Goal: Transaction & Acquisition: Download file/media

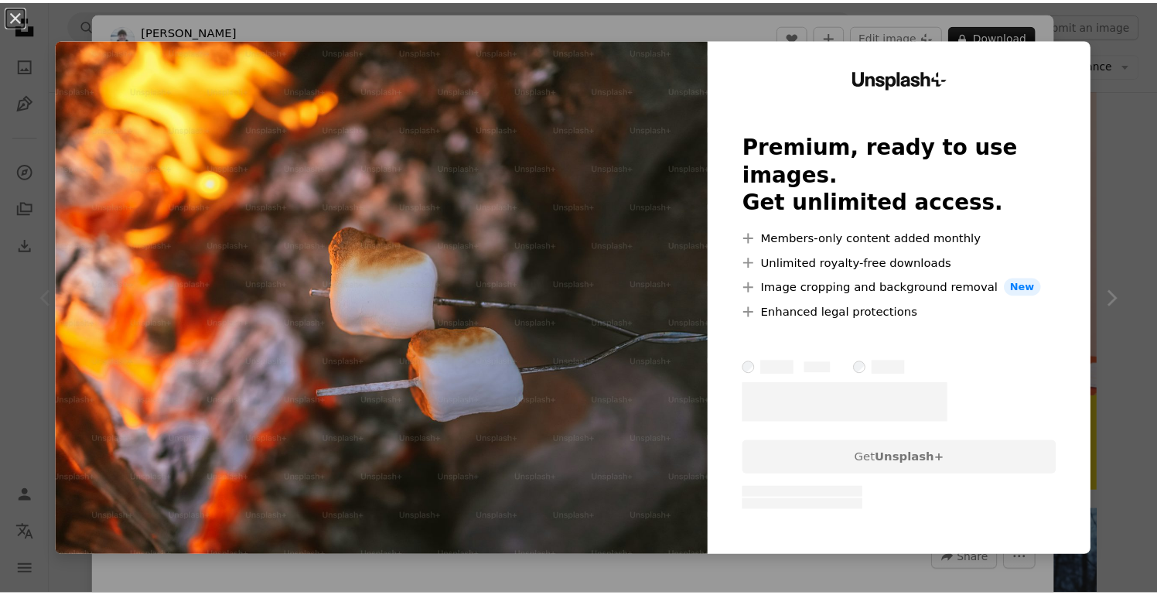
scroll to position [309, 0]
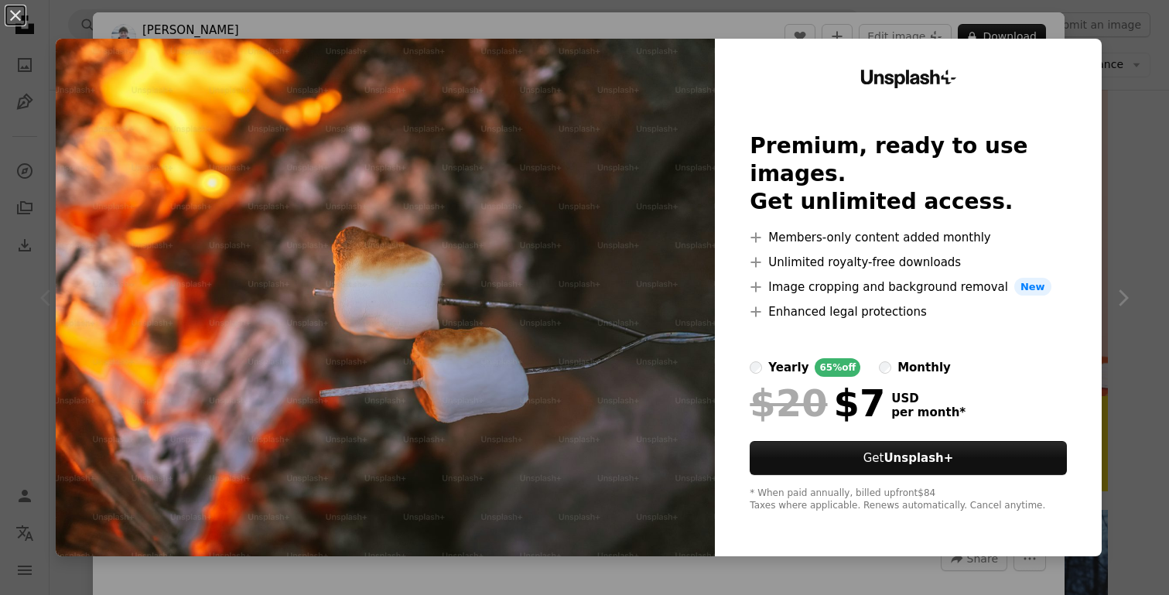
click at [1131, 127] on div "An X shape Unsplash+ Premium, ready to use images. Get unlimited access. A plus…" at bounding box center [584, 297] width 1169 height 595
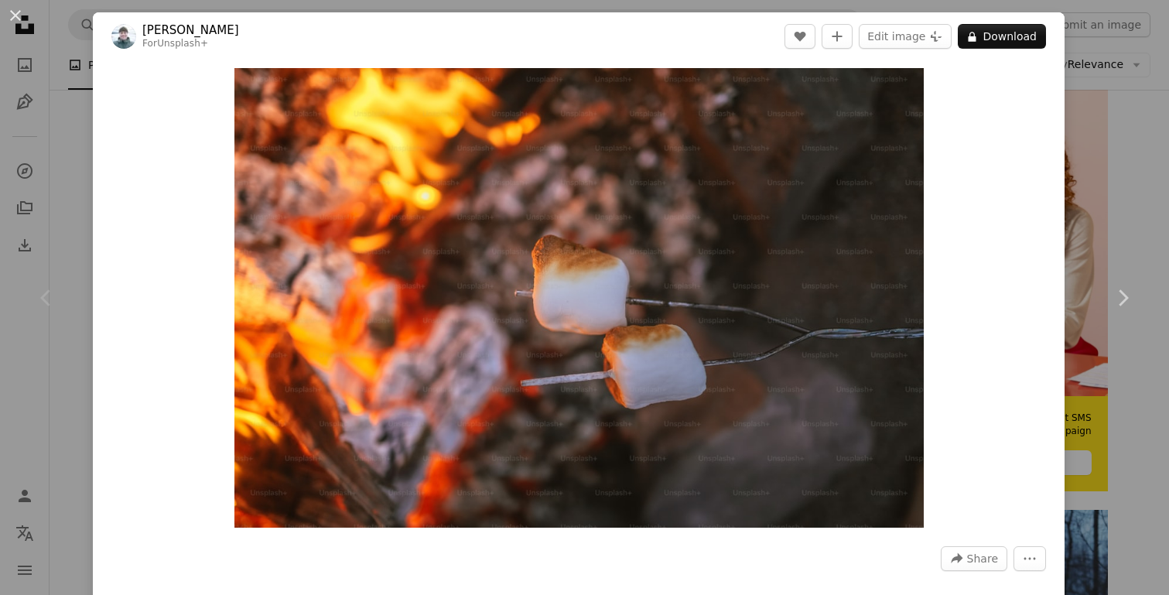
click at [1126, 263] on link "Chevron right" at bounding box center [1122, 297] width 93 height 148
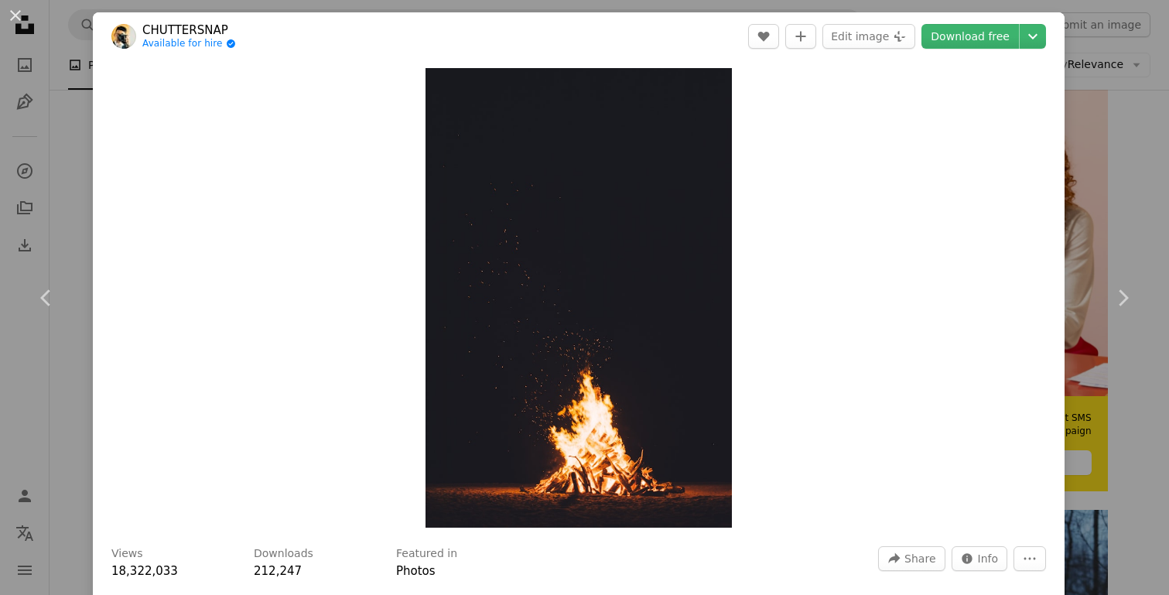
click at [12, 19] on button "An X shape" at bounding box center [15, 15] width 19 height 19
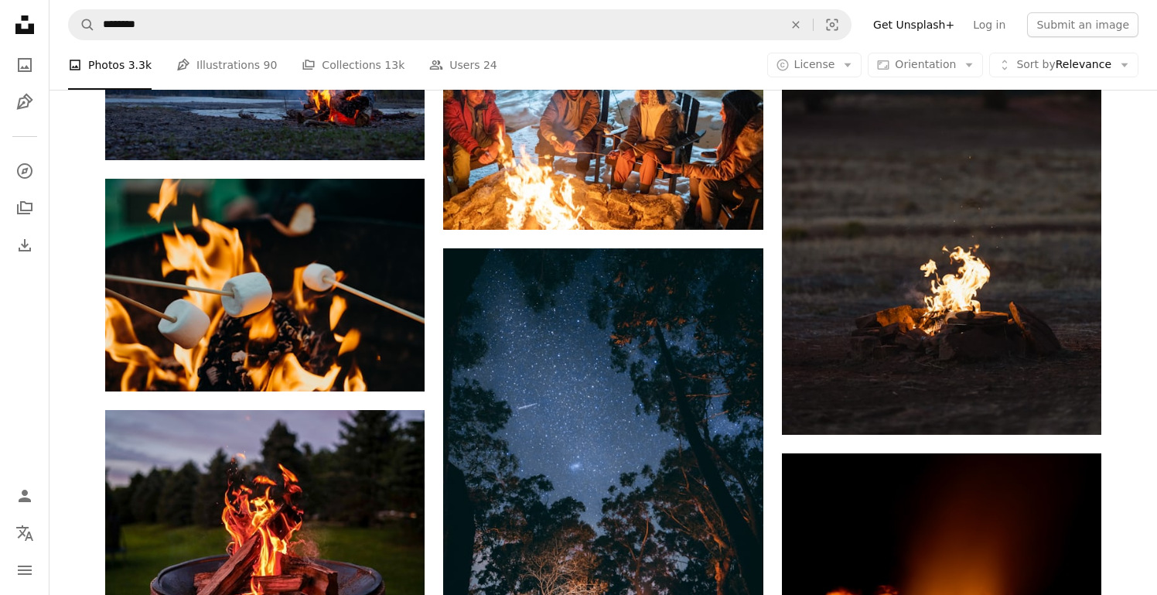
scroll to position [1624, 0]
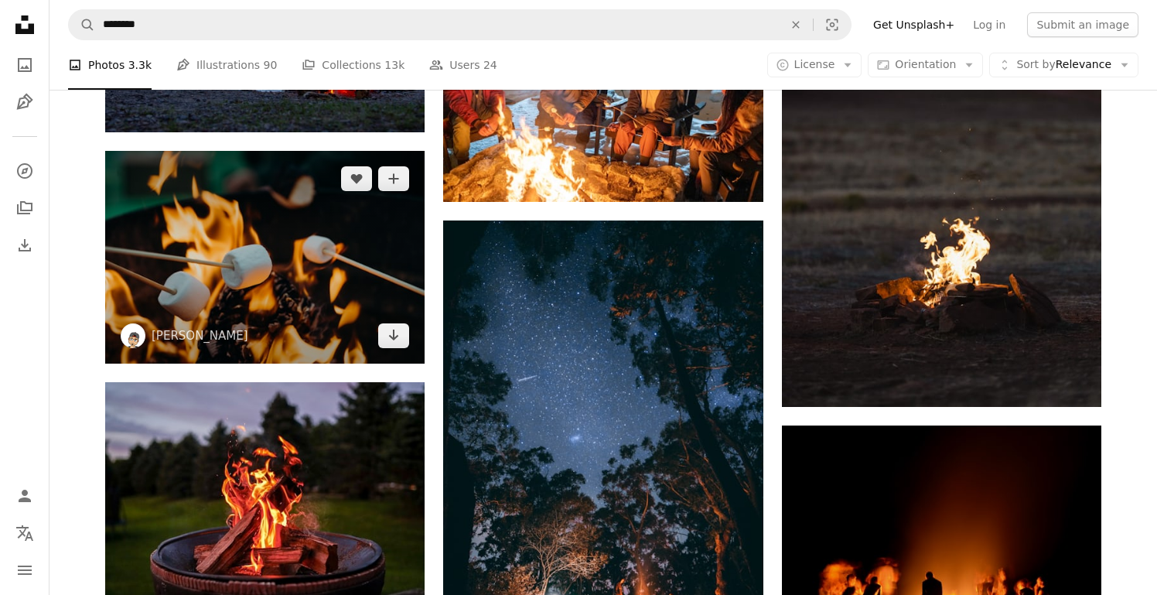
click at [399, 335] on icon "Arrow pointing down" at bounding box center [393, 335] width 12 height 19
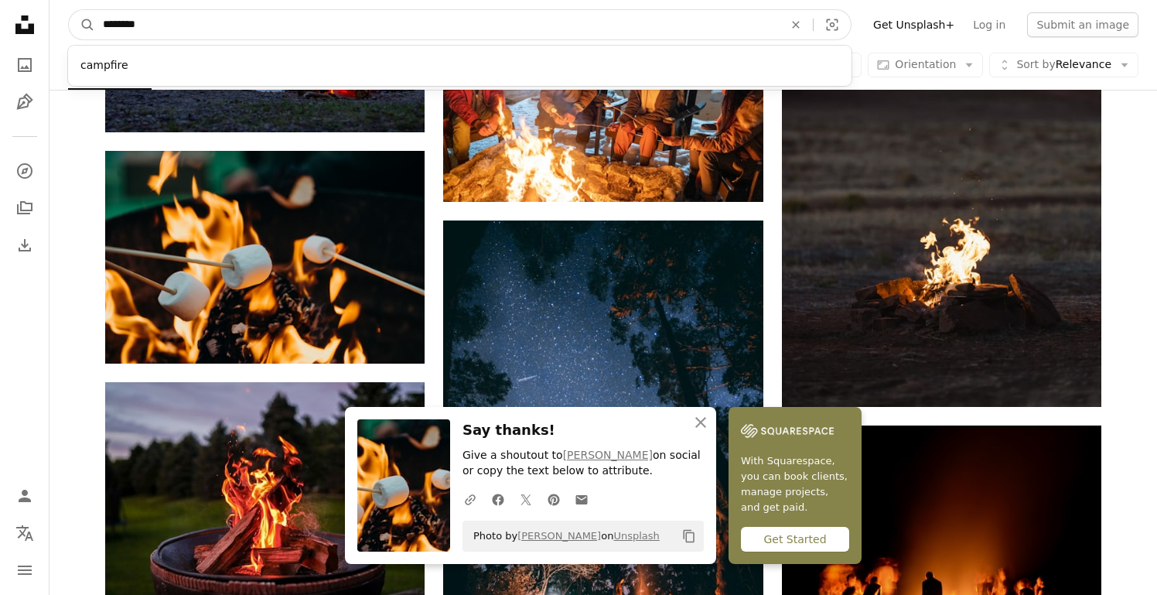
drag, startPoint x: 157, startPoint y: 24, endPoint x: 106, endPoint y: 23, distance: 51.0
click at [106, 23] on input "********" at bounding box center [437, 24] width 684 height 29
type input "*"
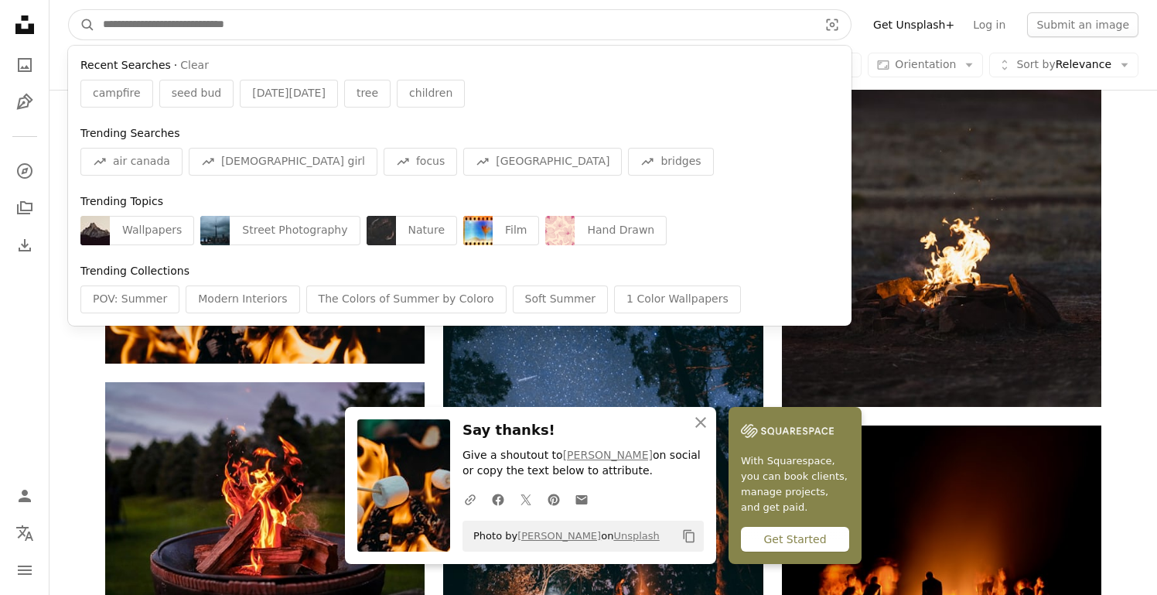
type input "*"
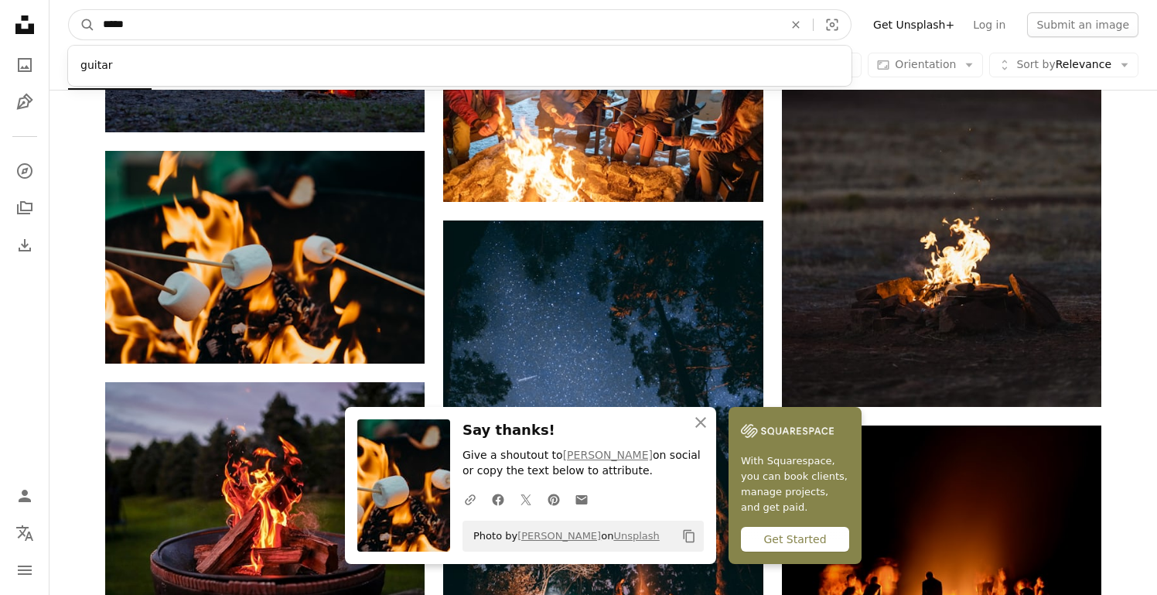
type input "******"
click button "A magnifying glass" at bounding box center [82, 24] width 26 height 29
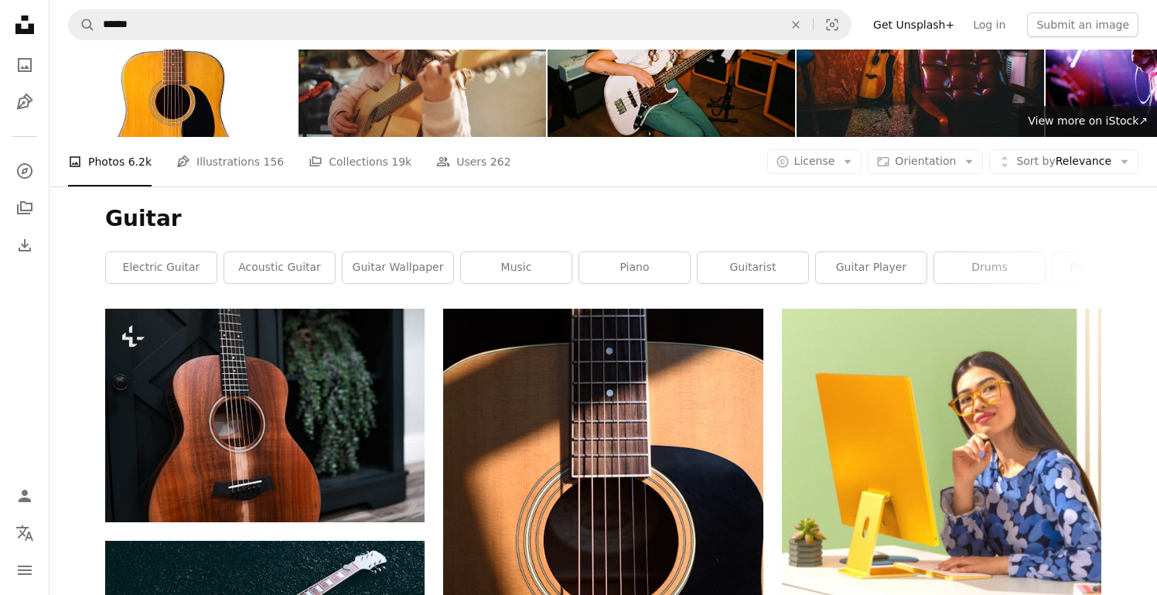
scroll to position [387, 0]
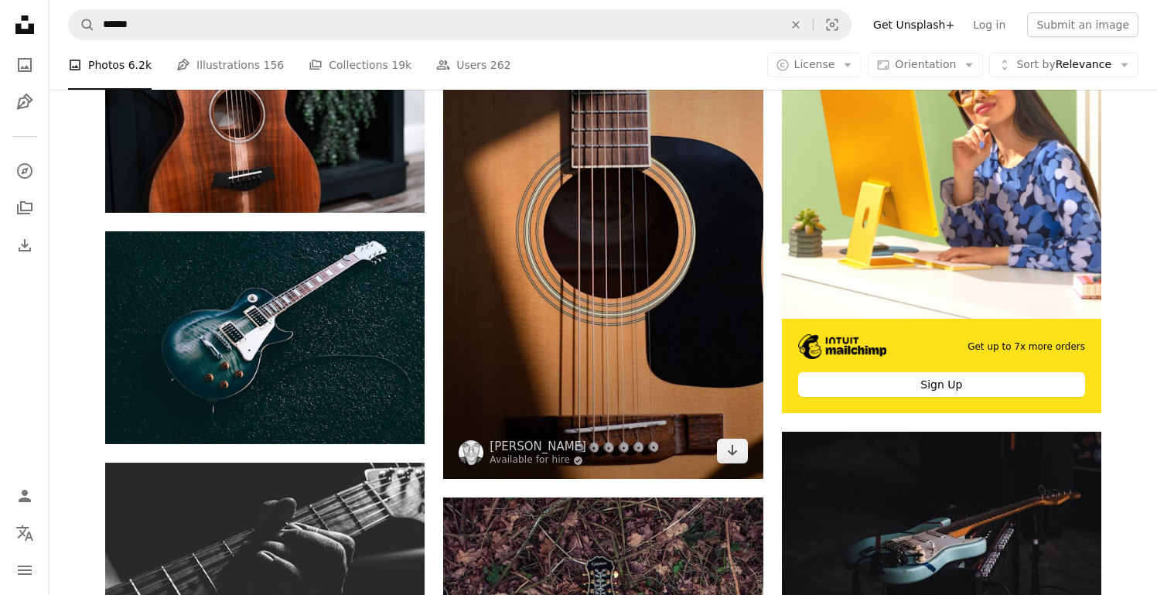
click at [735, 465] on img at bounding box center [602, 238] width 319 height 479
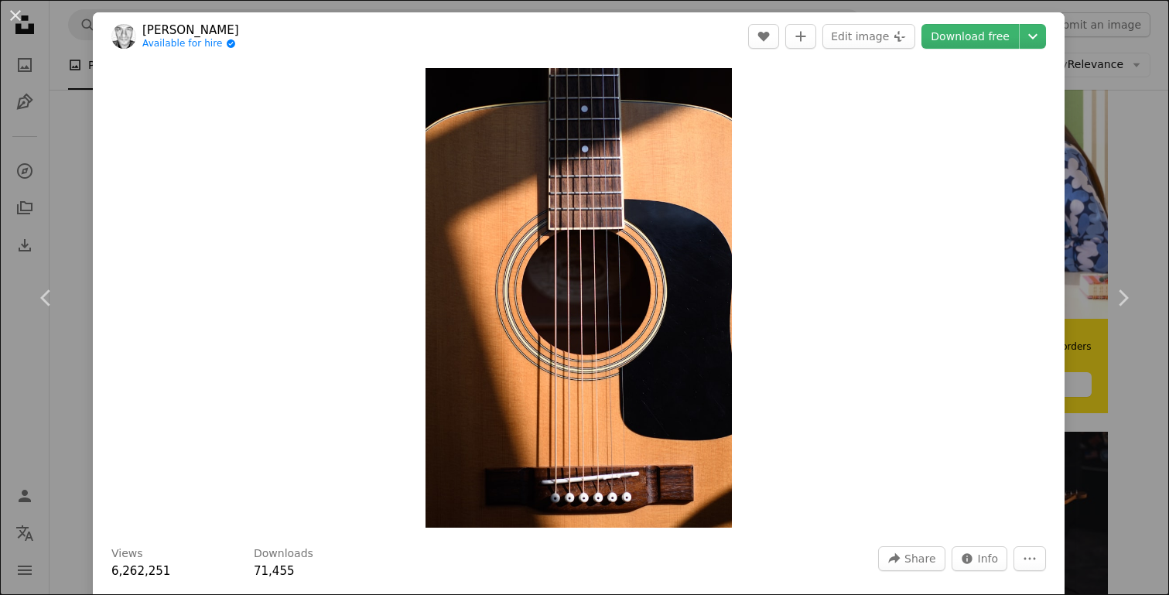
click at [982, 34] on link "Download free" at bounding box center [969, 36] width 97 height 25
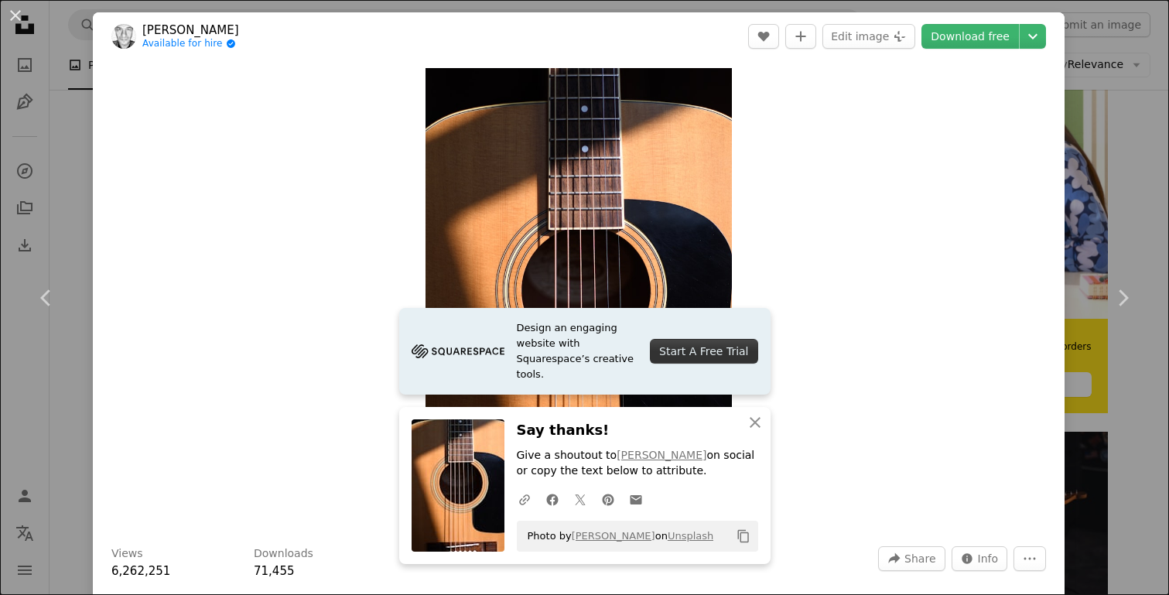
click at [22, 7] on button "An X shape" at bounding box center [15, 15] width 19 height 19
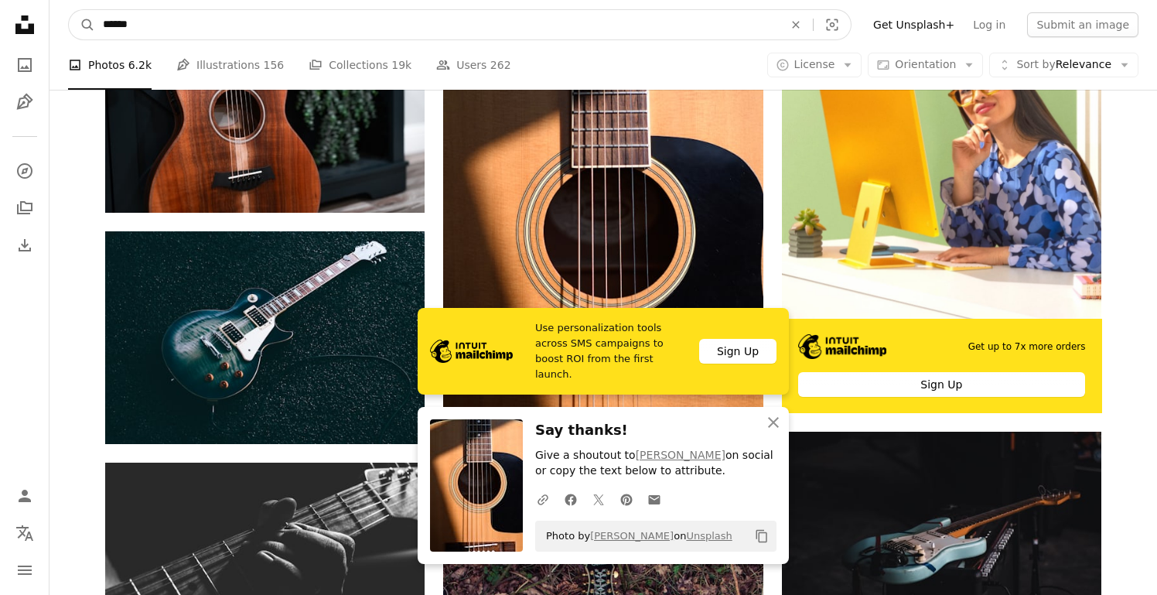
click at [435, 36] on input "******" at bounding box center [437, 24] width 684 height 29
drag, startPoint x: 309, startPoint y: 34, endPoint x: 67, endPoint y: 23, distance: 242.3
click at [69, 25] on form "A magnifying glass ****** guitar An X shape Visual search" at bounding box center [459, 24] width 783 height 31
type input "*****"
click at [69, 10] on button "A magnifying glass" at bounding box center [82, 24] width 26 height 29
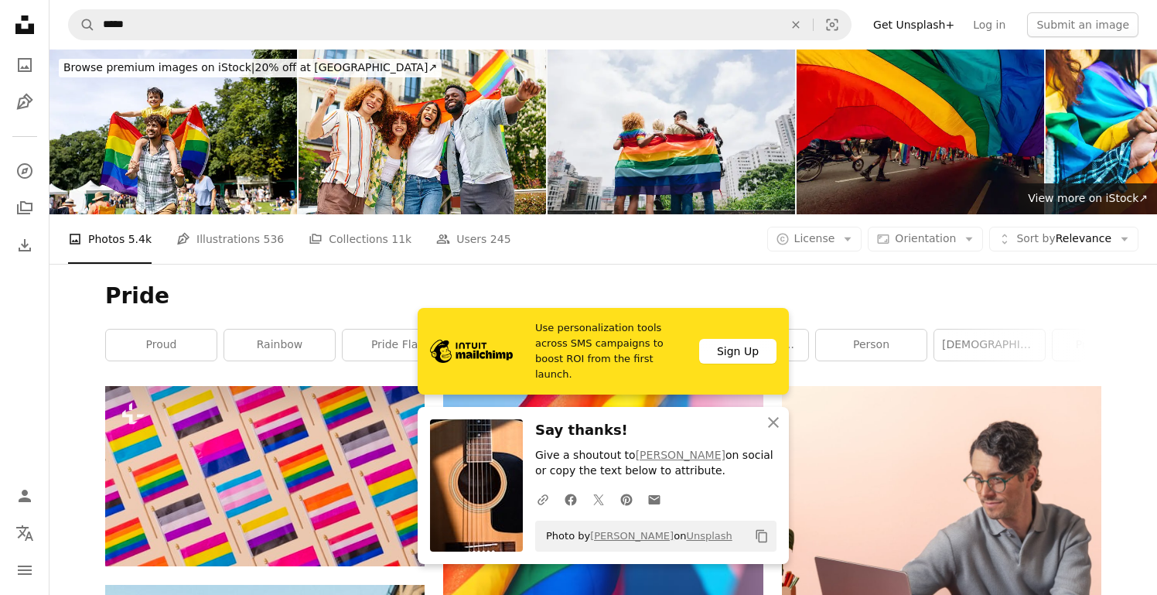
click at [751, 275] on div "Pride proud rainbow pride flag [DEMOGRAPHIC_DATA] pride parade [DEMOGRAPHIC_DAT…" at bounding box center [603, 325] width 1033 height 122
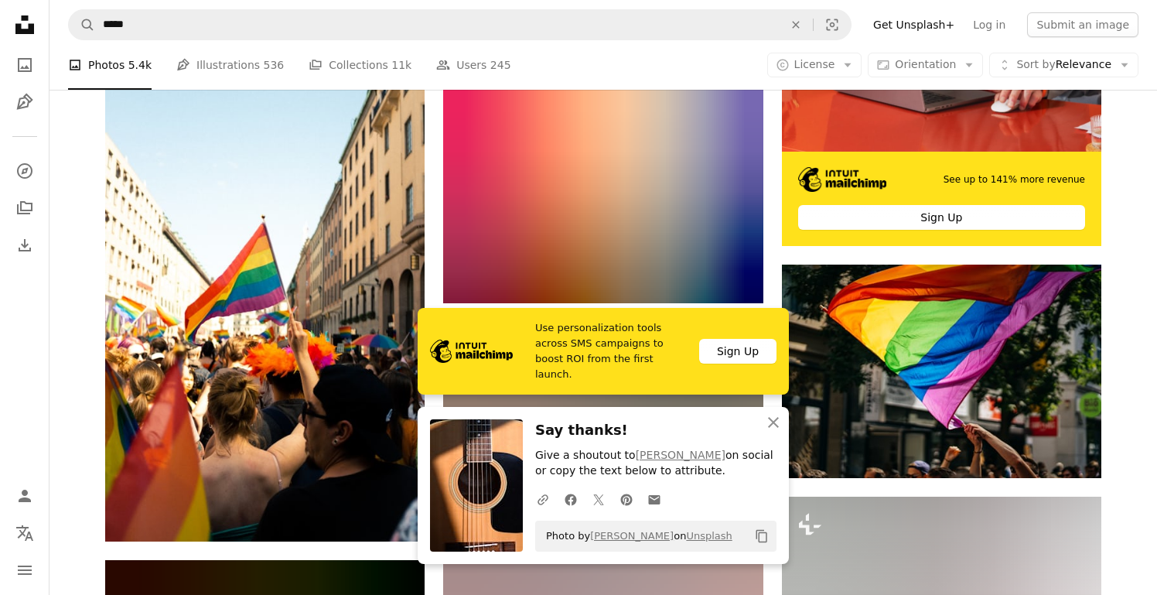
scroll to position [696, 0]
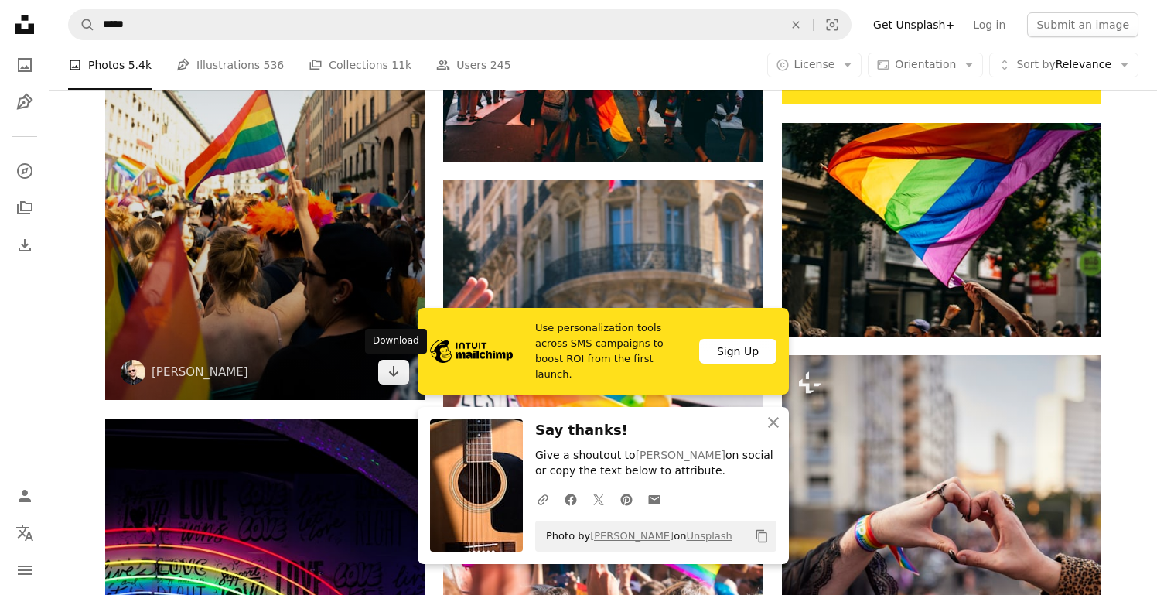
click at [391, 367] on icon "Arrow pointing down" at bounding box center [393, 371] width 12 height 19
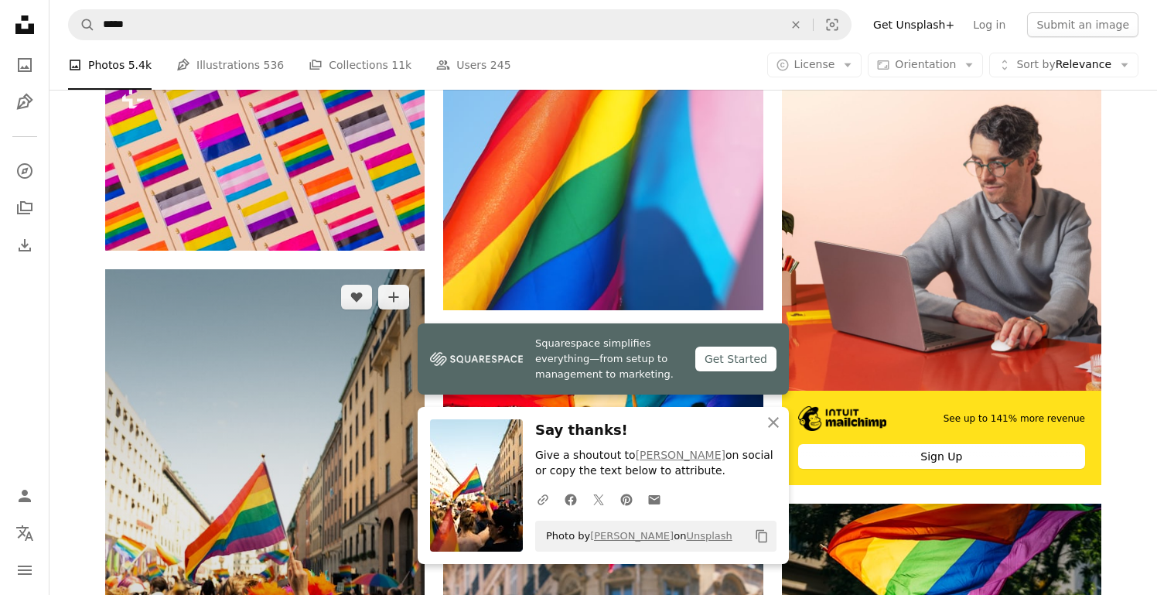
scroll to position [309, 0]
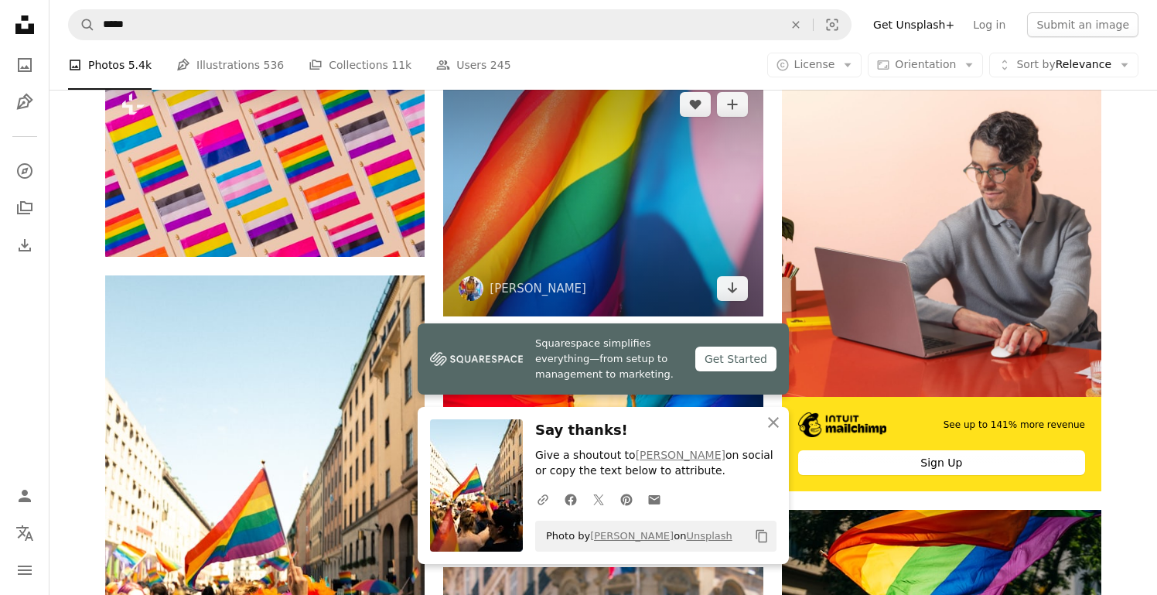
click at [738, 285] on icon "Arrow pointing down" at bounding box center [732, 287] width 12 height 19
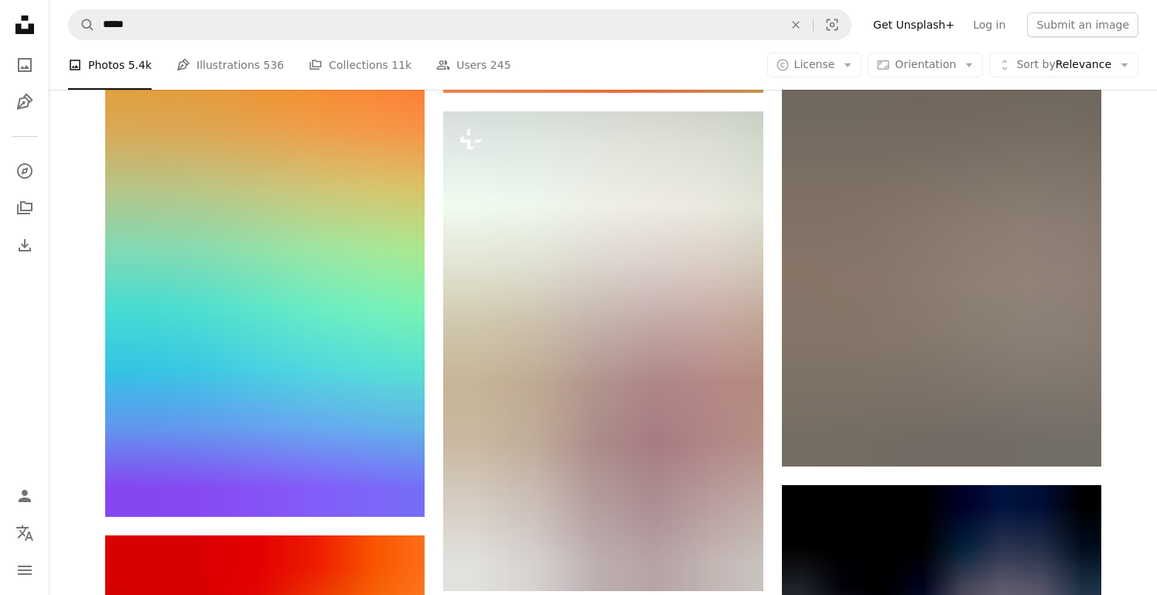
scroll to position [2011, 0]
